Goal: Task Accomplishment & Management: Manage account settings

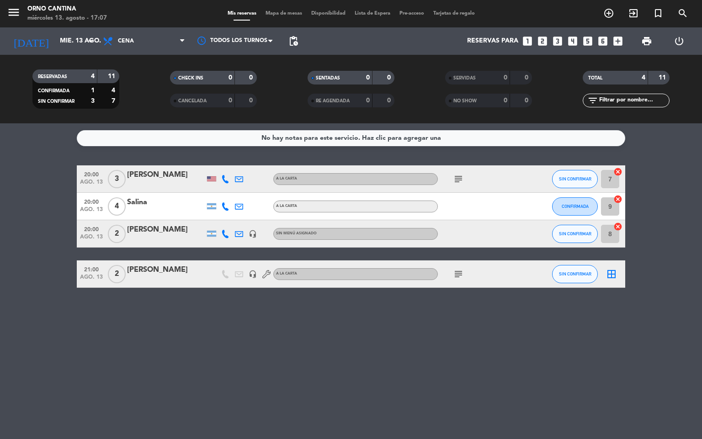
click at [224, 176] on icon at bounding box center [225, 179] width 8 height 8
click at [226, 203] on icon at bounding box center [225, 207] width 8 height 8
click at [226, 235] on icon at bounding box center [225, 234] width 8 height 8
click at [217, 316] on div "No hay notas para este servicio. Haz clic para agregar una 20:00 [DATE] 3 [PERS…" at bounding box center [351, 281] width 702 height 316
click at [457, 280] on div "subject" at bounding box center [479, 274] width 82 height 27
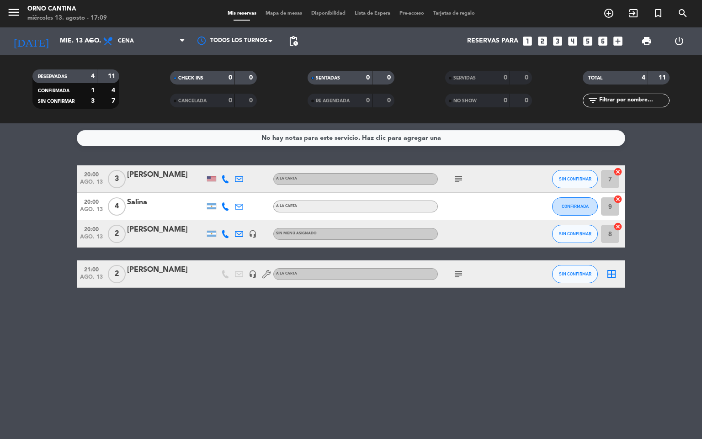
click at [454, 267] on div "subject" at bounding box center [479, 274] width 82 height 27
click at [457, 276] on icon "subject" at bounding box center [458, 274] width 11 height 11
click at [463, 174] on icon "subject" at bounding box center [458, 179] width 11 height 11
click at [491, 361] on div "No hay notas para este servicio. Haz clic para agregar una 20:00 [DATE] 3 [PERS…" at bounding box center [351, 281] width 702 height 316
click at [297, 42] on span "pending_actions" at bounding box center [293, 41] width 11 height 11
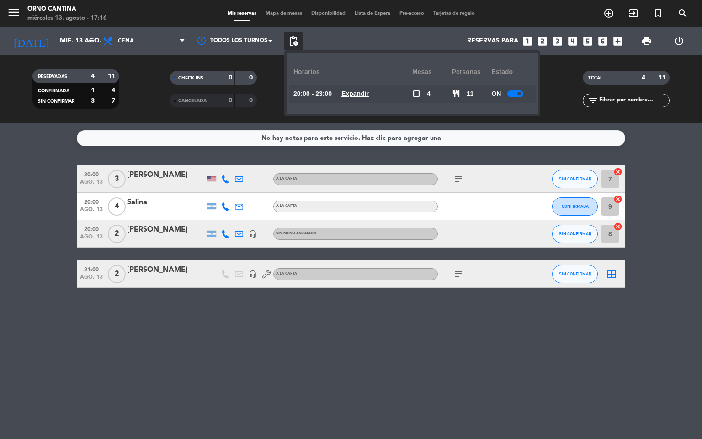
click at [369, 92] on u "Expandir" at bounding box center [354, 93] width 27 height 7
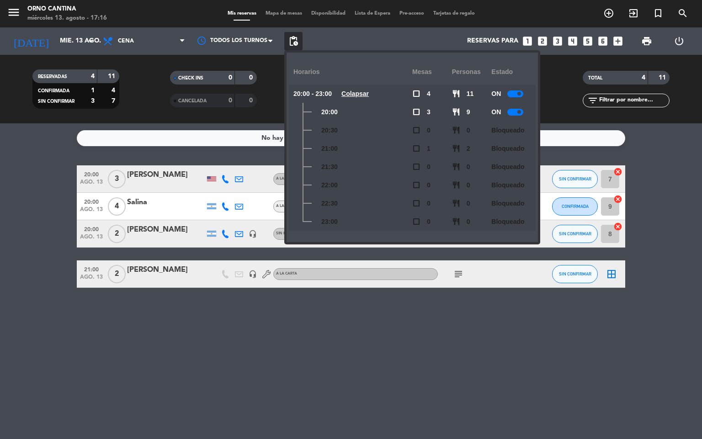
click at [444, 339] on div "No hay notas para este servicio. Haz clic para agregar una 20:00 [DATE] 3 [PERS…" at bounding box center [351, 281] width 702 height 316
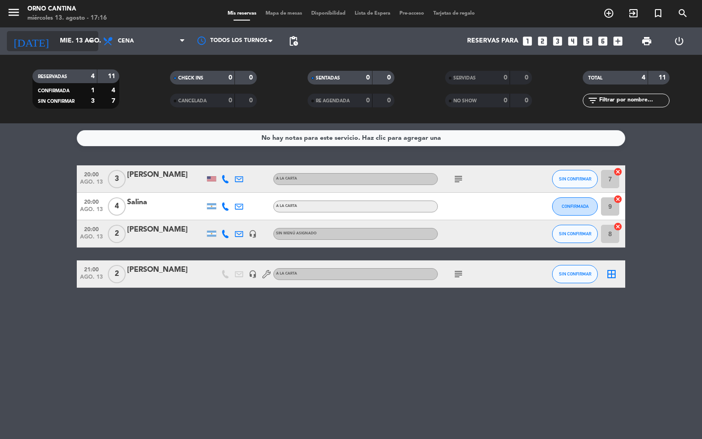
click at [82, 43] on input "mié. 13 ago." at bounding box center [98, 41] width 87 height 16
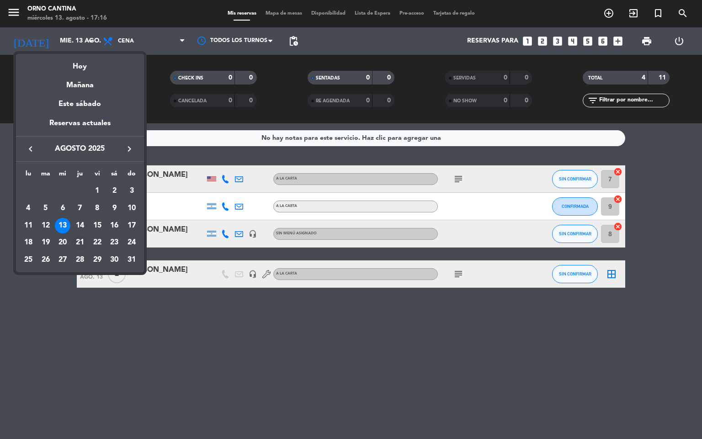
click at [81, 247] on div "21" at bounding box center [80, 243] width 16 height 16
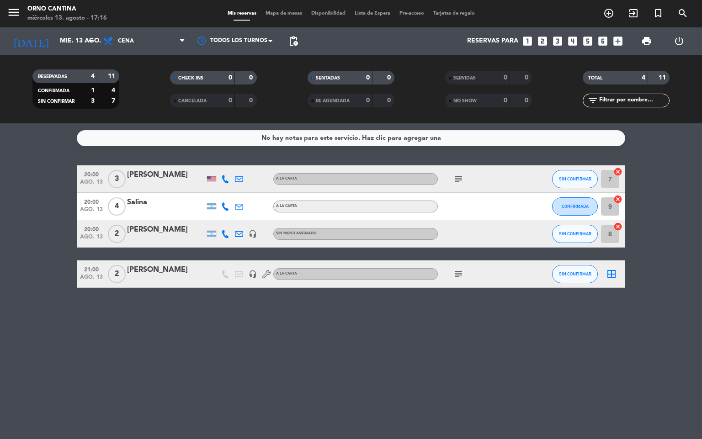
type input "jue. 21 ago."
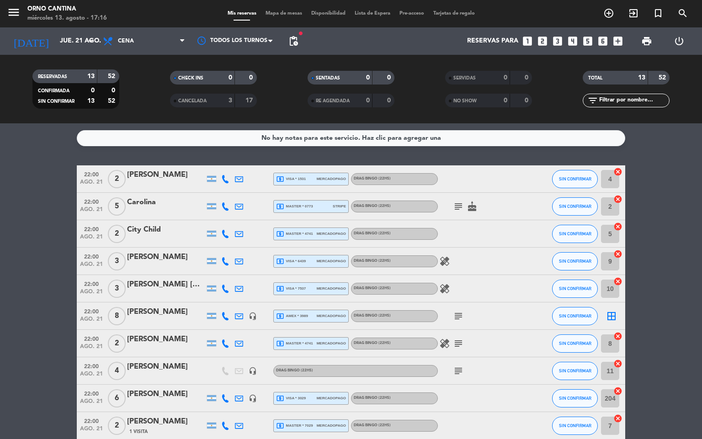
click at [667, 325] on bookings-row "22:00 [DATE] 2 [PERSON_NAME] local_atm visa * 1531 mercadopago DRAG BINGO (22Hs…" at bounding box center [351, 343] width 702 height 357
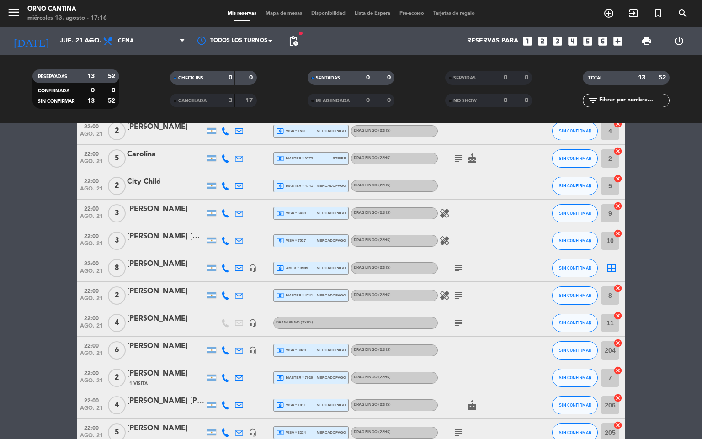
scroll to position [75, 0]
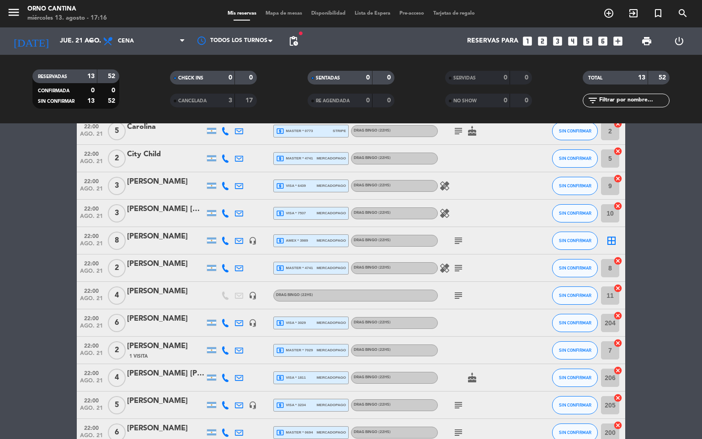
click at [185, 409] on div at bounding box center [166, 411] width 78 height 7
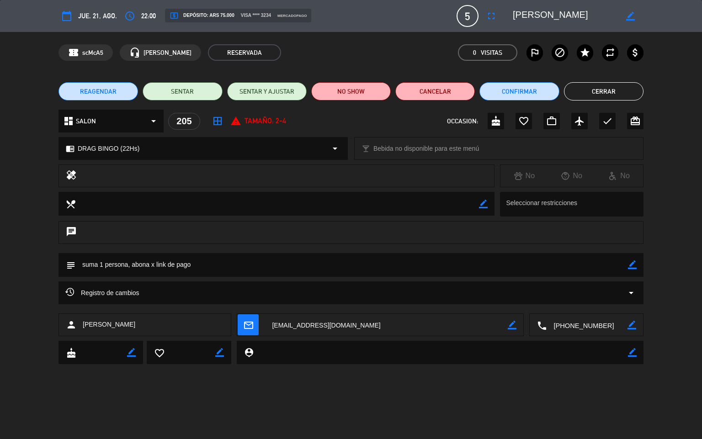
click at [497, 19] on button "fullscreen" at bounding box center [491, 16] width 16 height 16
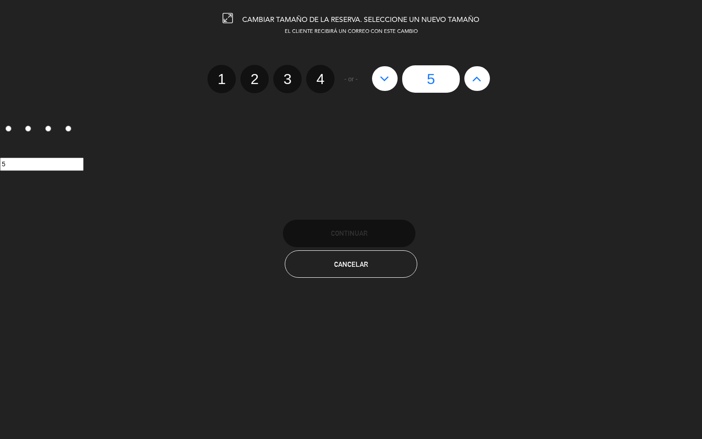
click at [464, 85] on div "5" at bounding box center [431, 78] width 127 height 27
click at [475, 88] on button at bounding box center [477, 78] width 26 height 25
type input "6"
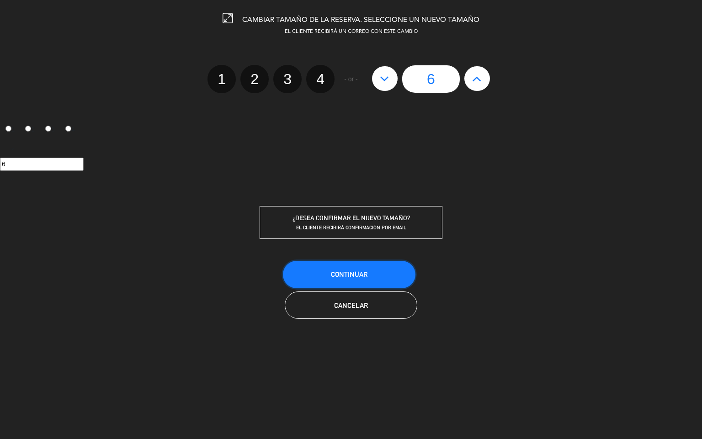
click at [389, 275] on button "Continuar" at bounding box center [349, 274] width 133 height 27
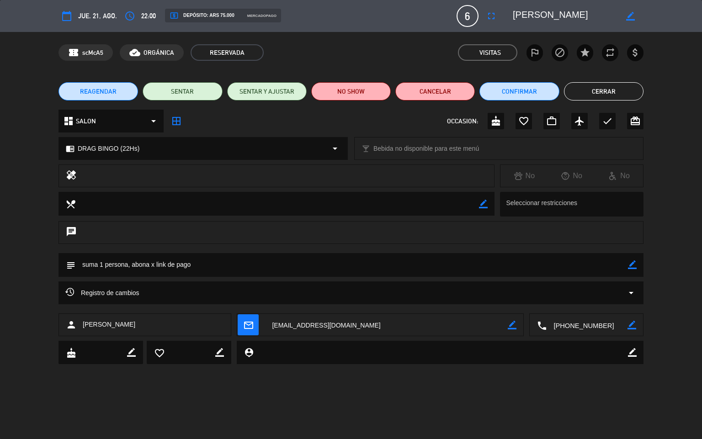
click at [615, 93] on button "Cerrar" at bounding box center [604, 91] width 80 height 18
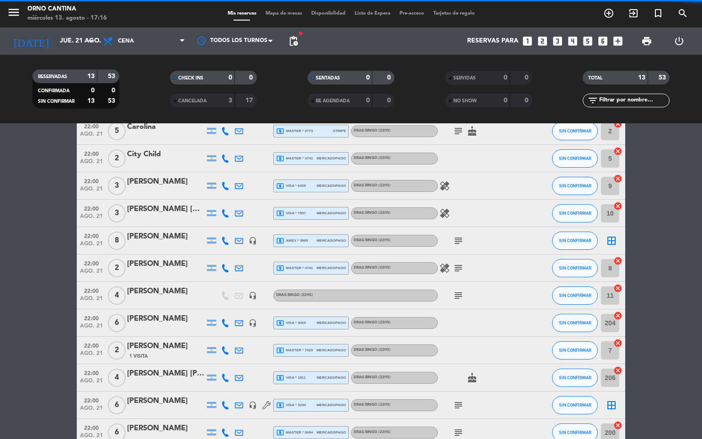
click at [73, 53] on div "[DATE] [DATE] arrow_drop_down" at bounding box center [52, 40] width 91 height 27
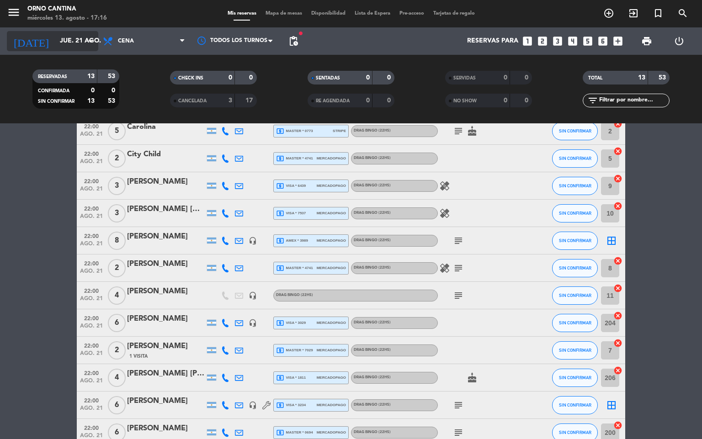
click at [78, 45] on input "jue. 21 ago." at bounding box center [98, 41] width 87 height 16
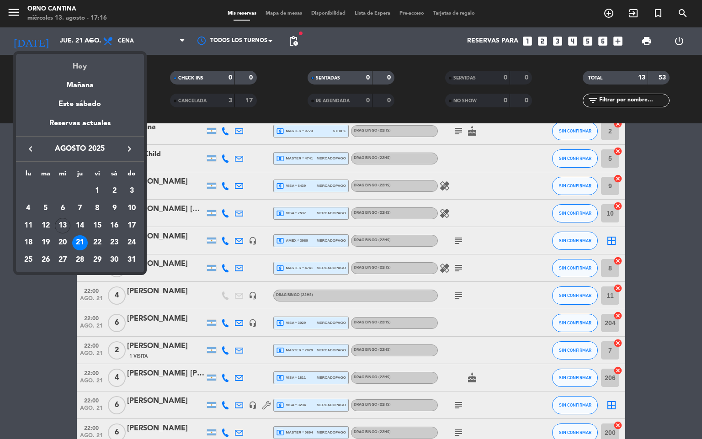
click at [92, 65] on div "Hoy" at bounding box center [80, 63] width 128 height 19
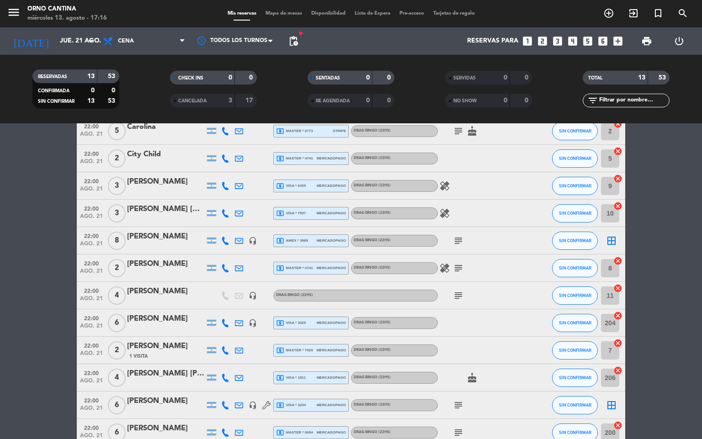
type input "mié. 13 ago."
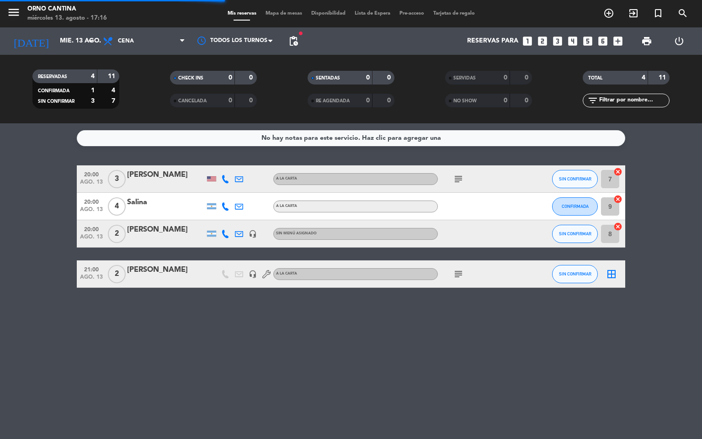
scroll to position [0, 0]
click at [91, 42] on icon "arrow_drop_down" at bounding box center [90, 41] width 11 height 11
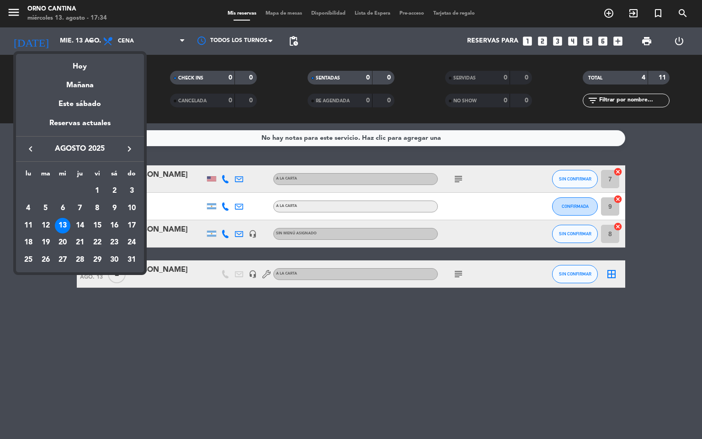
click at [67, 224] on div "13" at bounding box center [63, 226] width 16 height 16
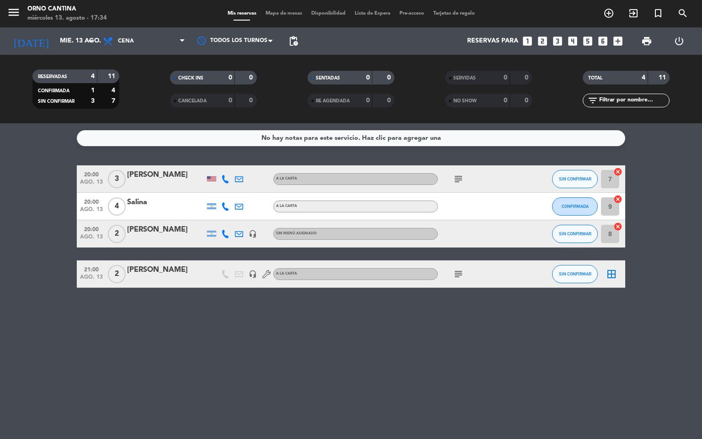
click at [449, 272] on div "subject" at bounding box center [479, 274] width 82 height 27
click at [464, 271] on span "subject" at bounding box center [459, 274] width 14 height 11
click at [459, 281] on div "subject" at bounding box center [479, 274] width 82 height 27
click at [465, 278] on span "subject" at bounding box center [459, 274] width 14 height 11
click at [457, 278] on icon "subject" at bounding box center [458, 274] width 11 height 11
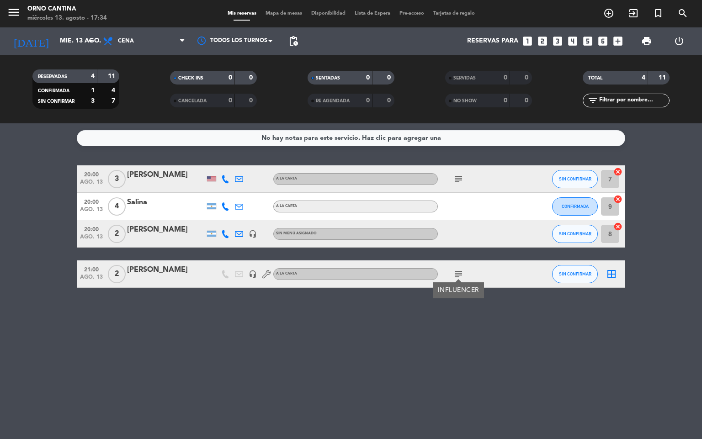
click at [457, 175] on icon "subject" at bounding box center [458, 179] width 11 height 11
click at [448, 386] on div "No hay notas para este servicio. Haz clic para agregar una 20:00 [DATE] 3 [PERS…" at bounding box center [351, 281] width 702 height 316
click at [576, 186] on button "SIN CONFIRMAR" at bounding box center [575, 179] width 46 height 18
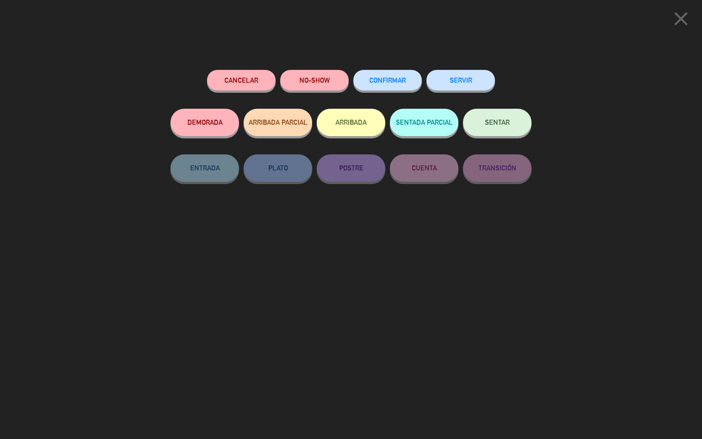
click at [384, 74] on button "CONFIRMAR" at bounding box center [387, 80] width 69 height 21
